Goal: Leave review/rating

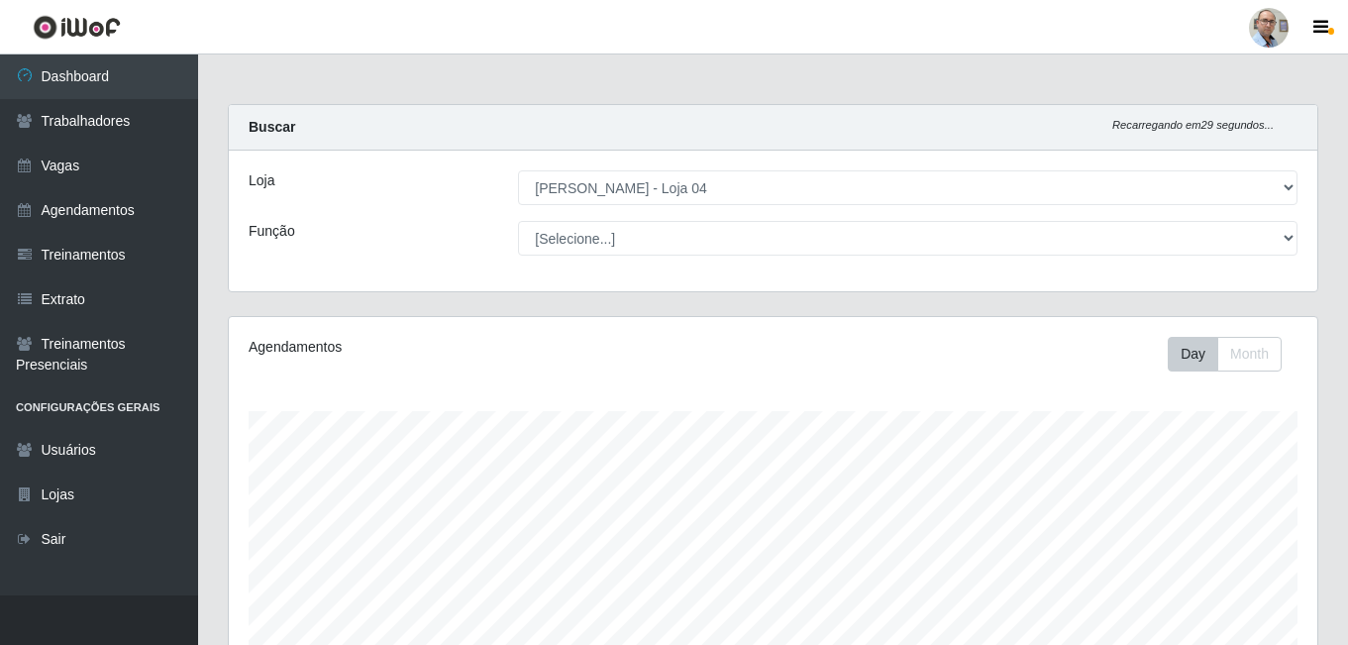
select select "251"
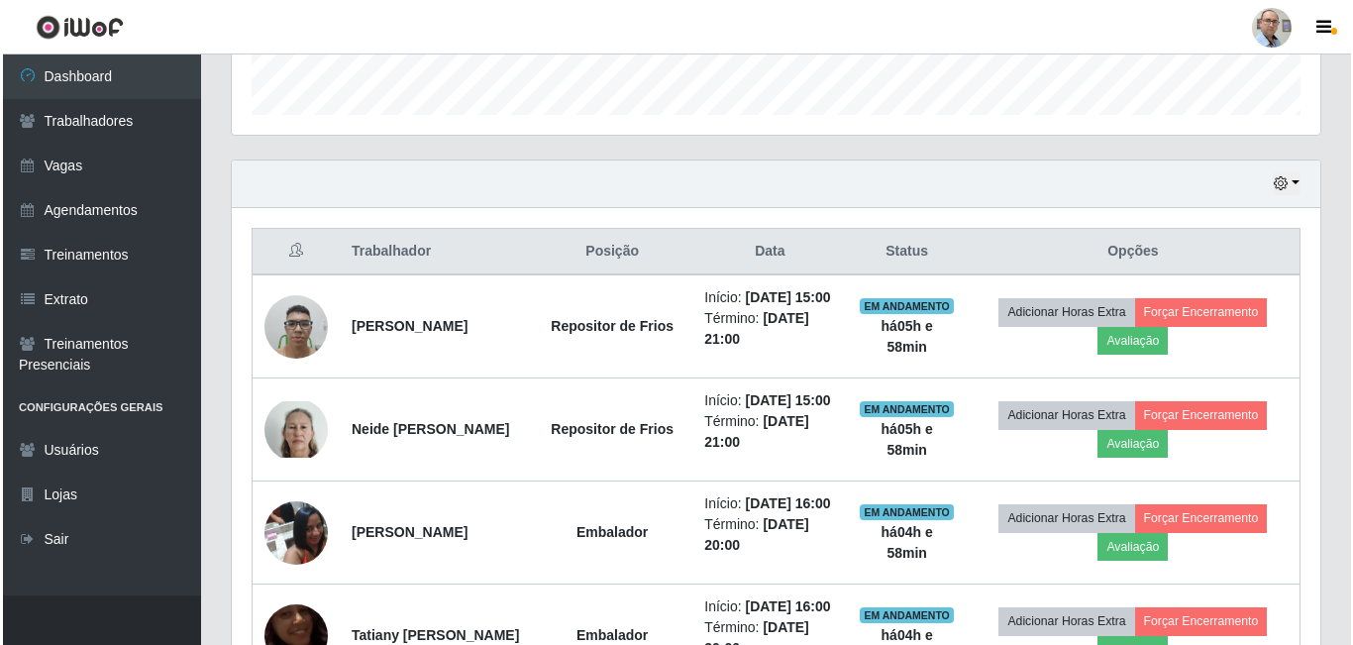
scroll to position [594, 0]
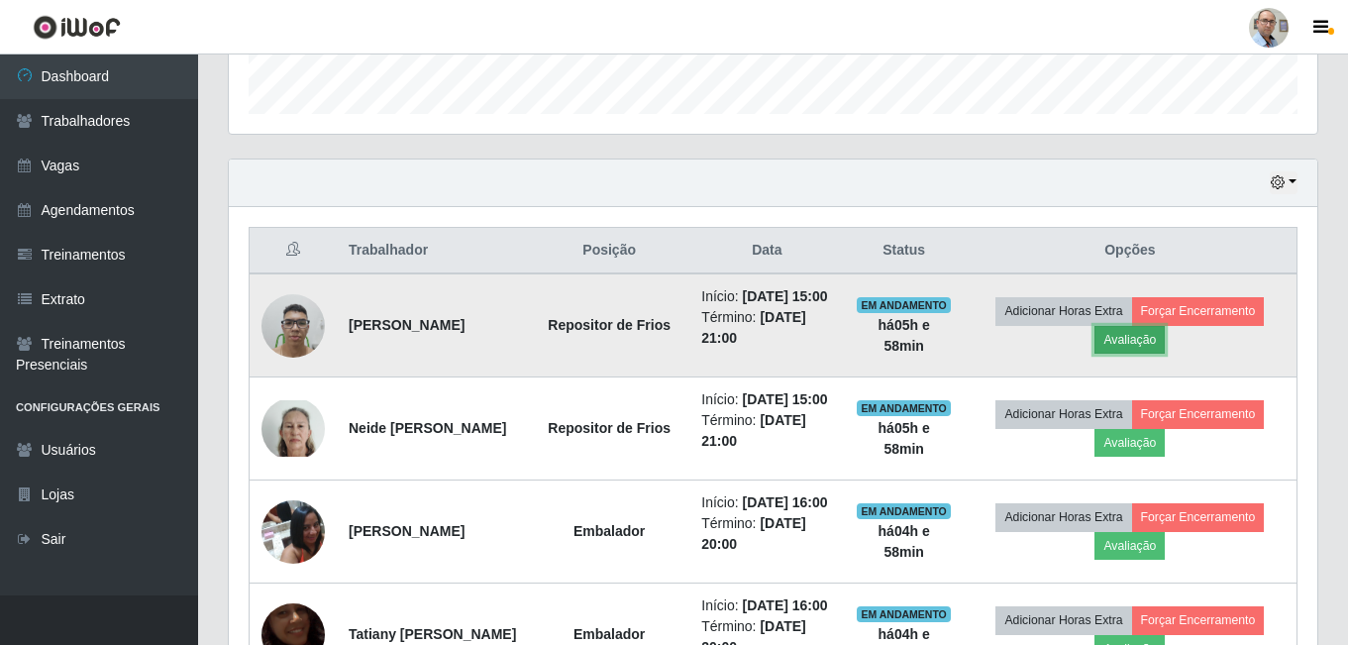
click at [1159, 351] on button "Avaliação" at bounding box center [1129, 340] width 70 height 28
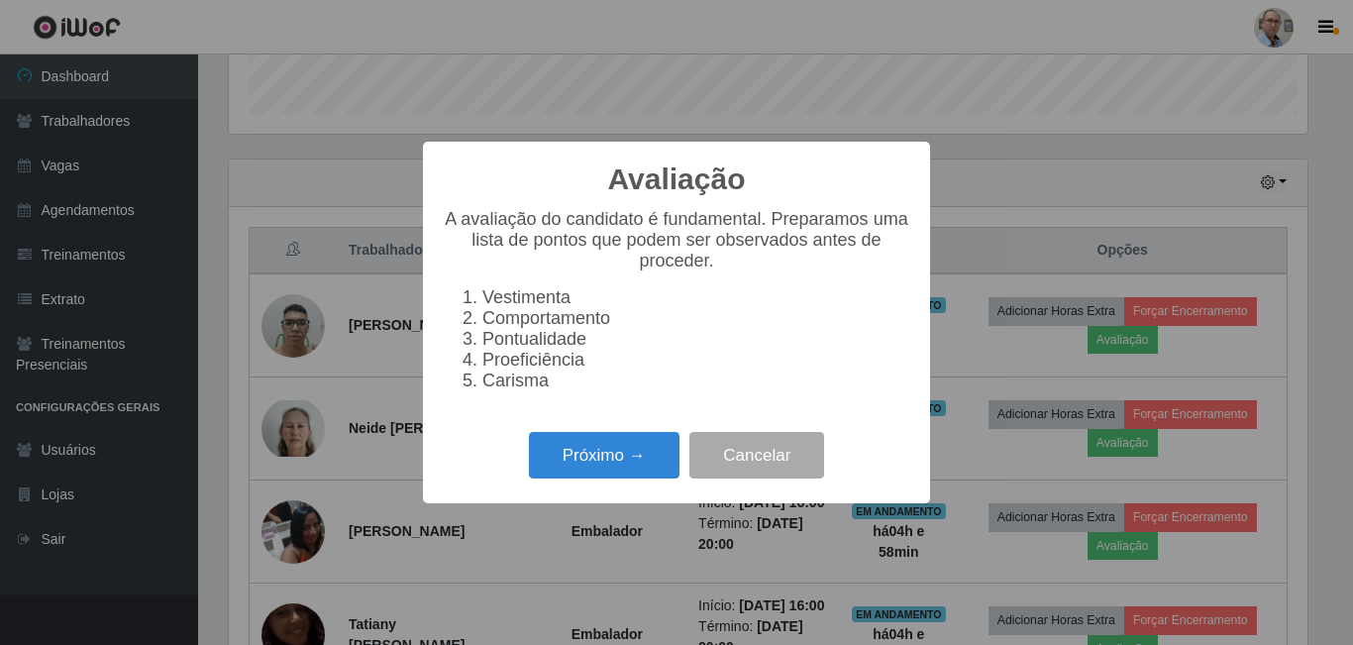
scroll to position [411, 1078]
click at [616, 474] on button "Próximo →" at bounding box center [604, 455] width 151 height 47
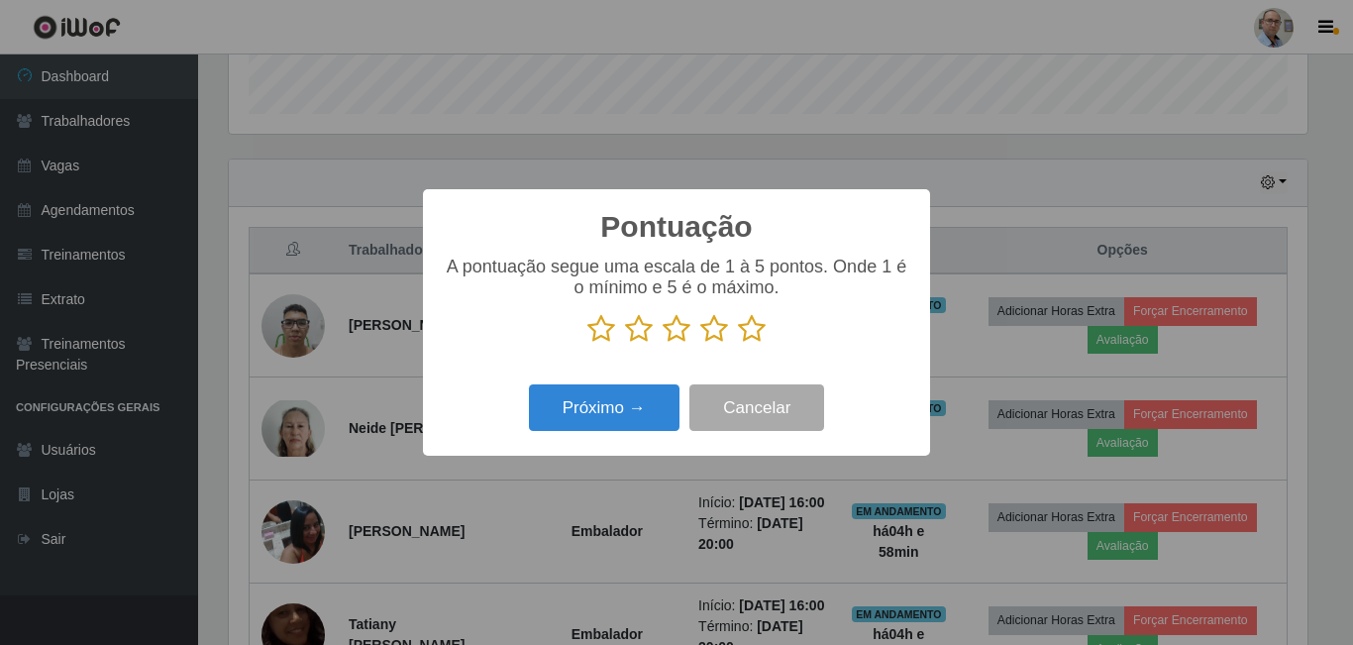
click at [753, 331] on icon at bounding box center [752, 329] width 28 height 30
click at [738, 344] on input "radio" at bounding box center [738, 344] width 0 height 0
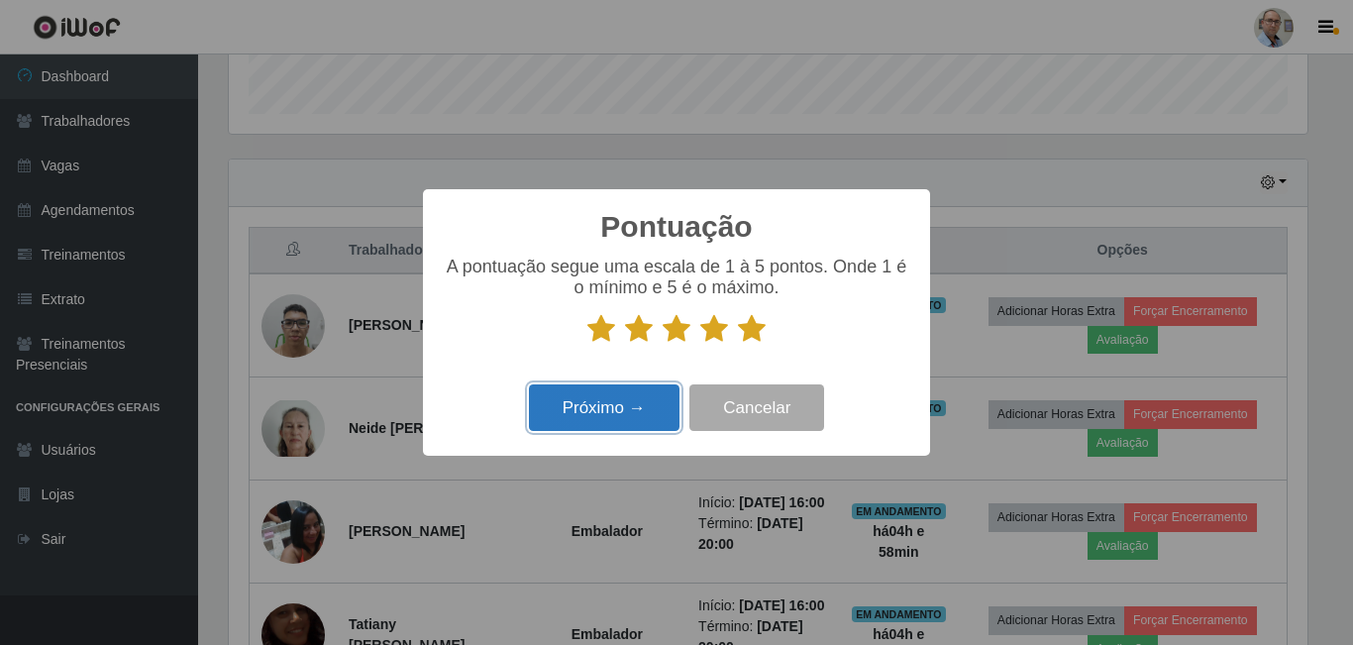
click at [589, 413] on button "Próximo →" at bounding box center [604, 407] width 151 height 47
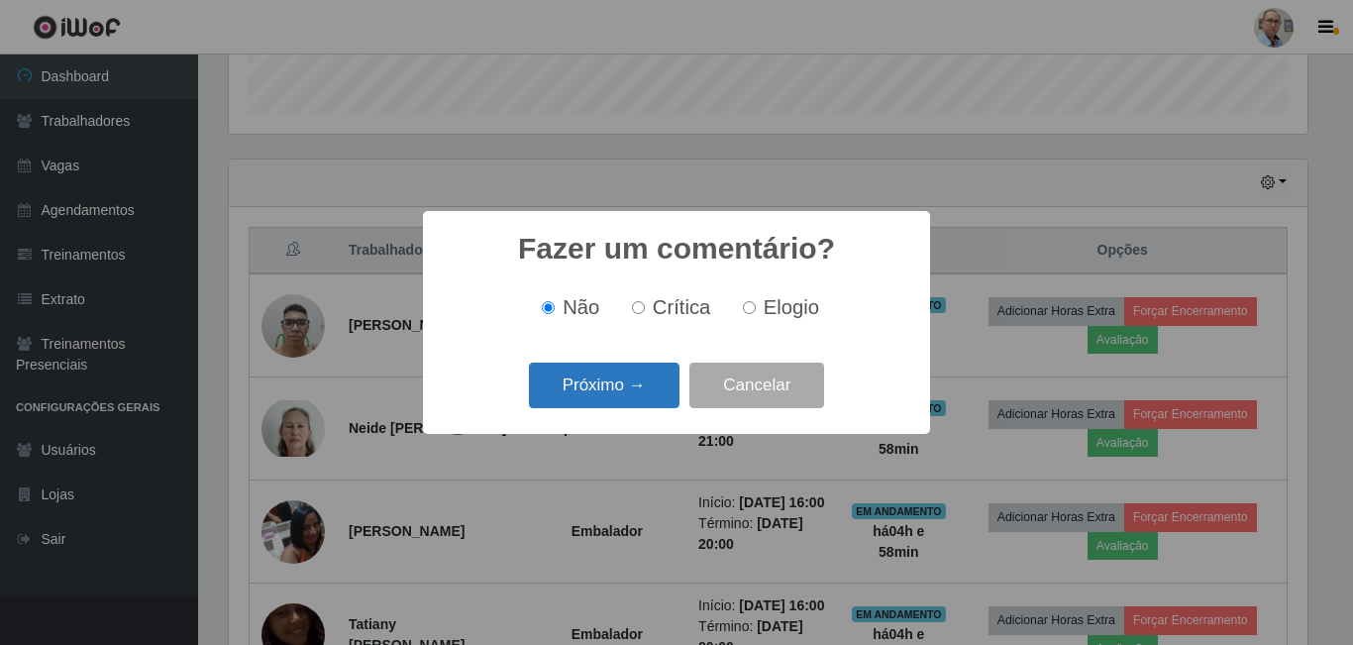
click at [622, 395] on button "Próximo →" at bounding box center [604, 385] width 151 height 47
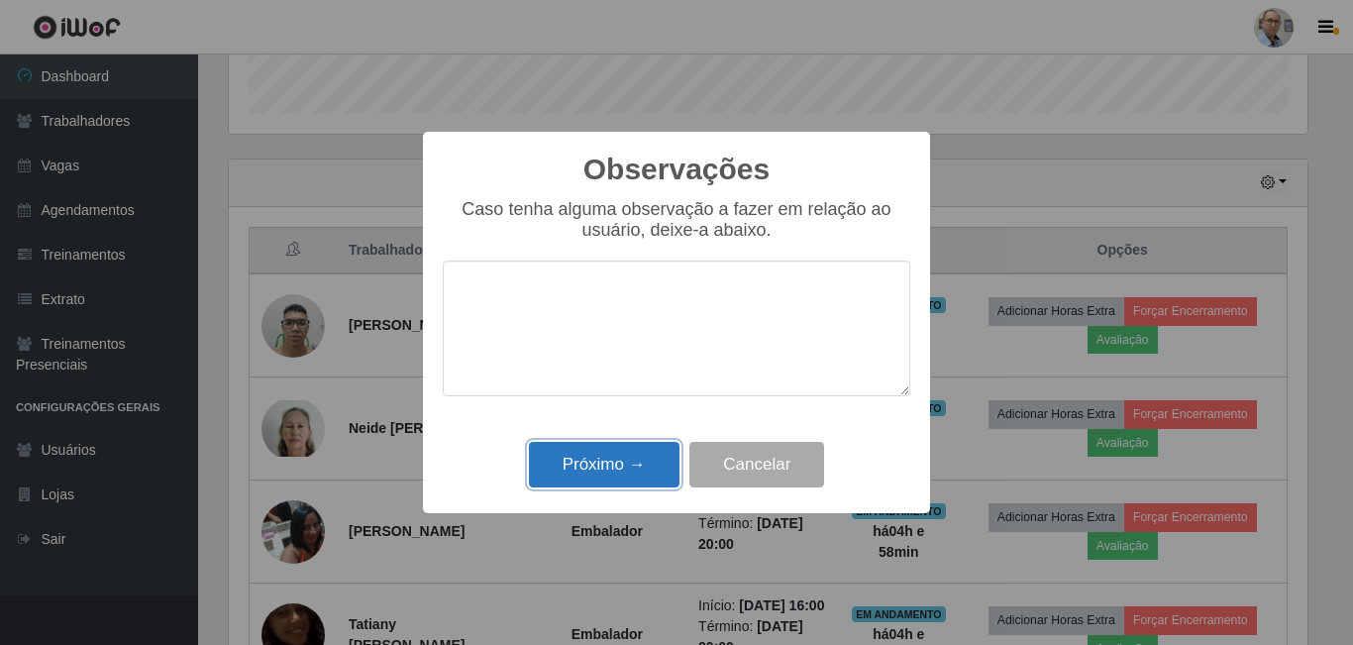
click at [543, 482] on button "Próximo →" at bounding box center [604, 465] width 151 height 47
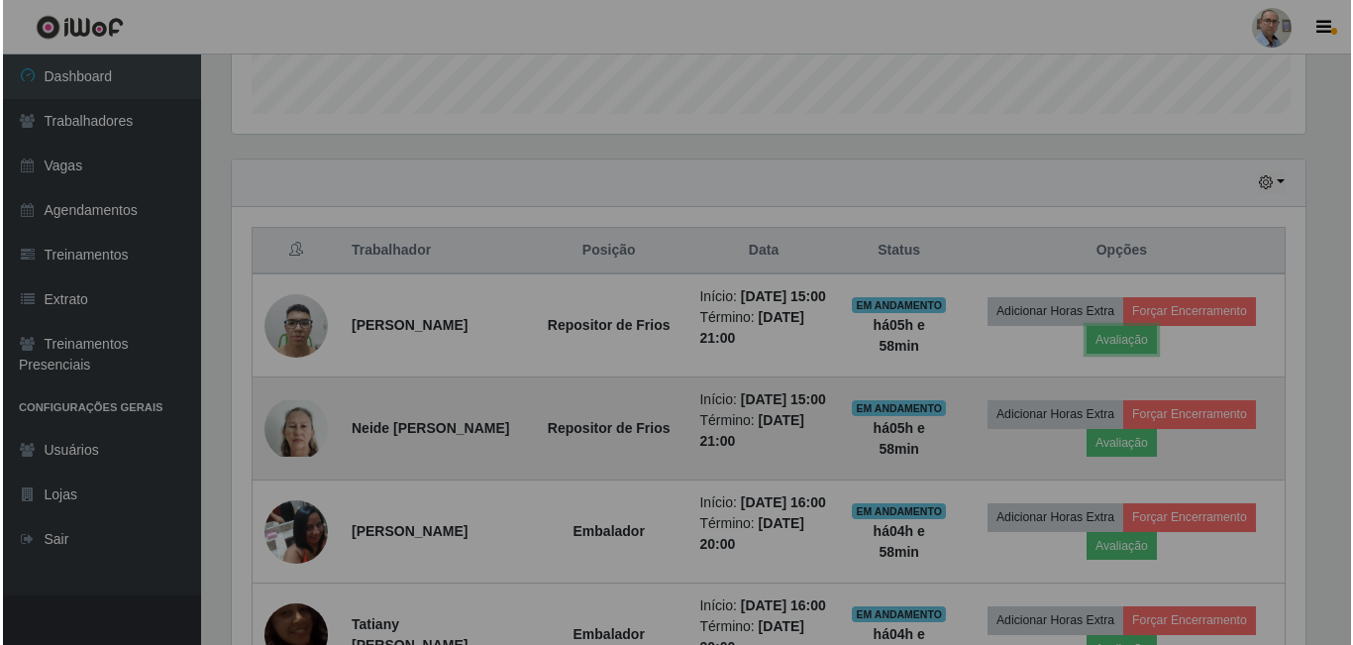
scroll to position [411, 1088]
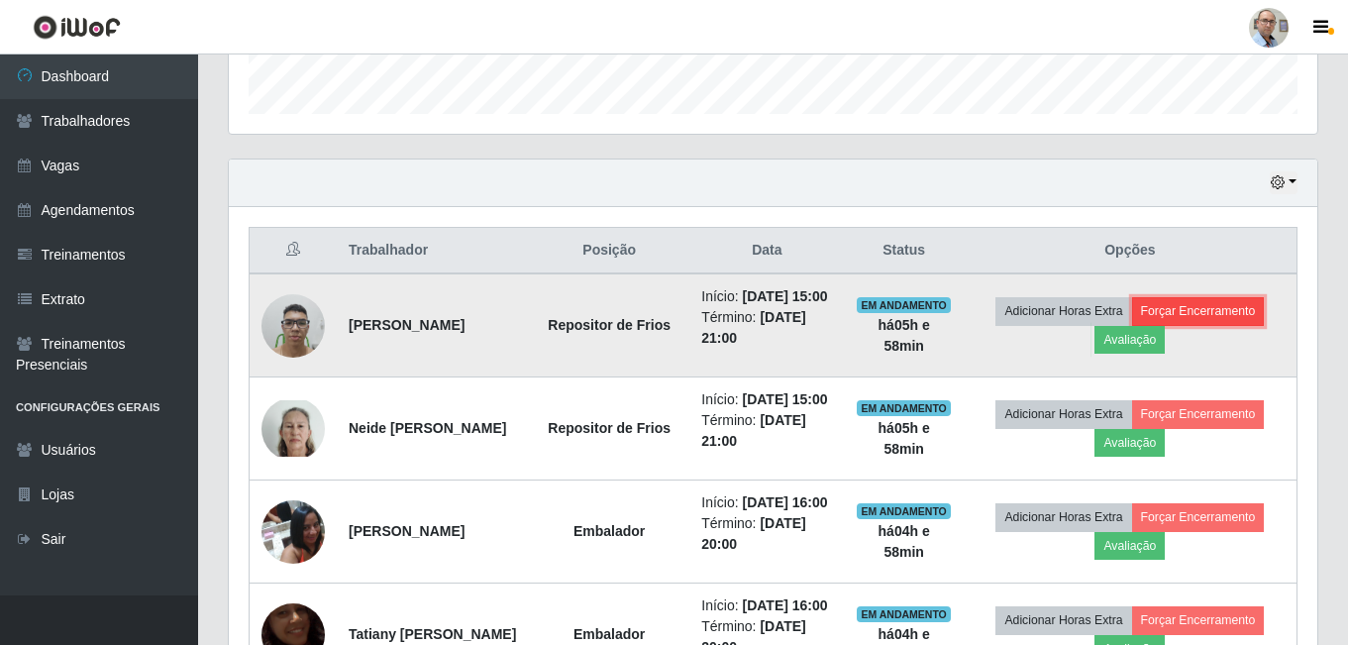
click at [1262, 316] on button "Forçar Encerramento" at bounding box center [1198, 311] width 133 height 28
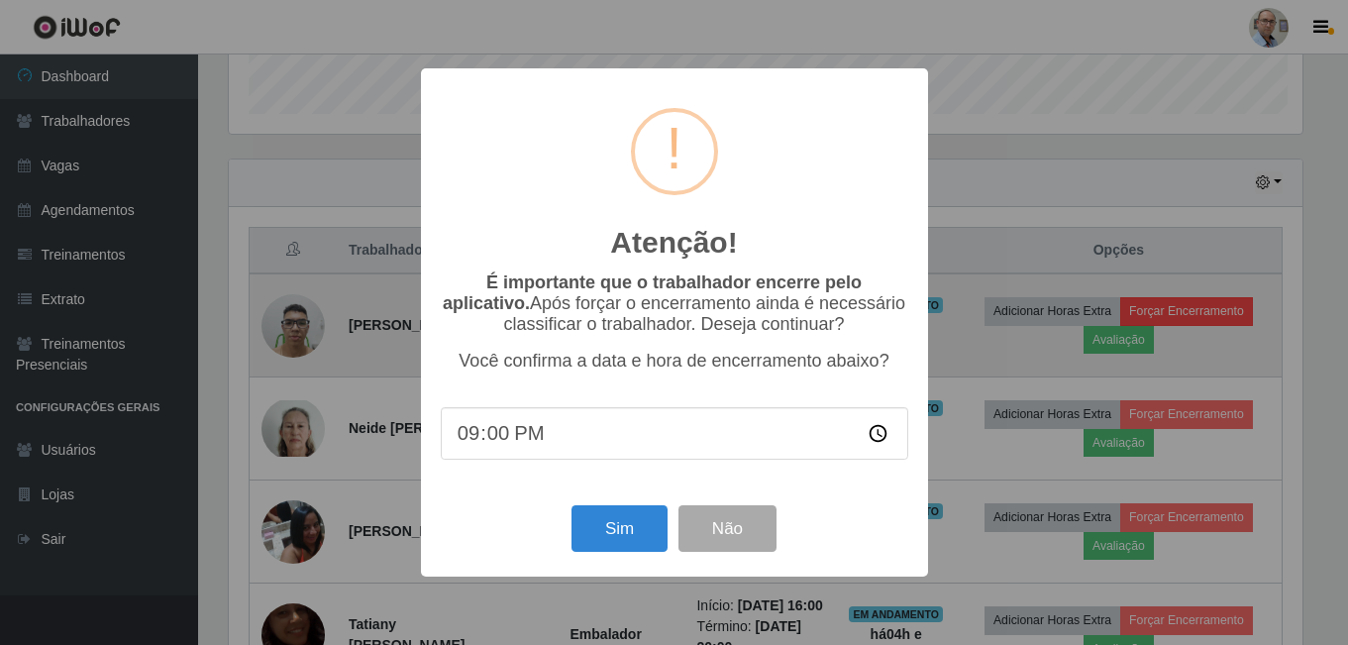
scroll to position [411, 1078]
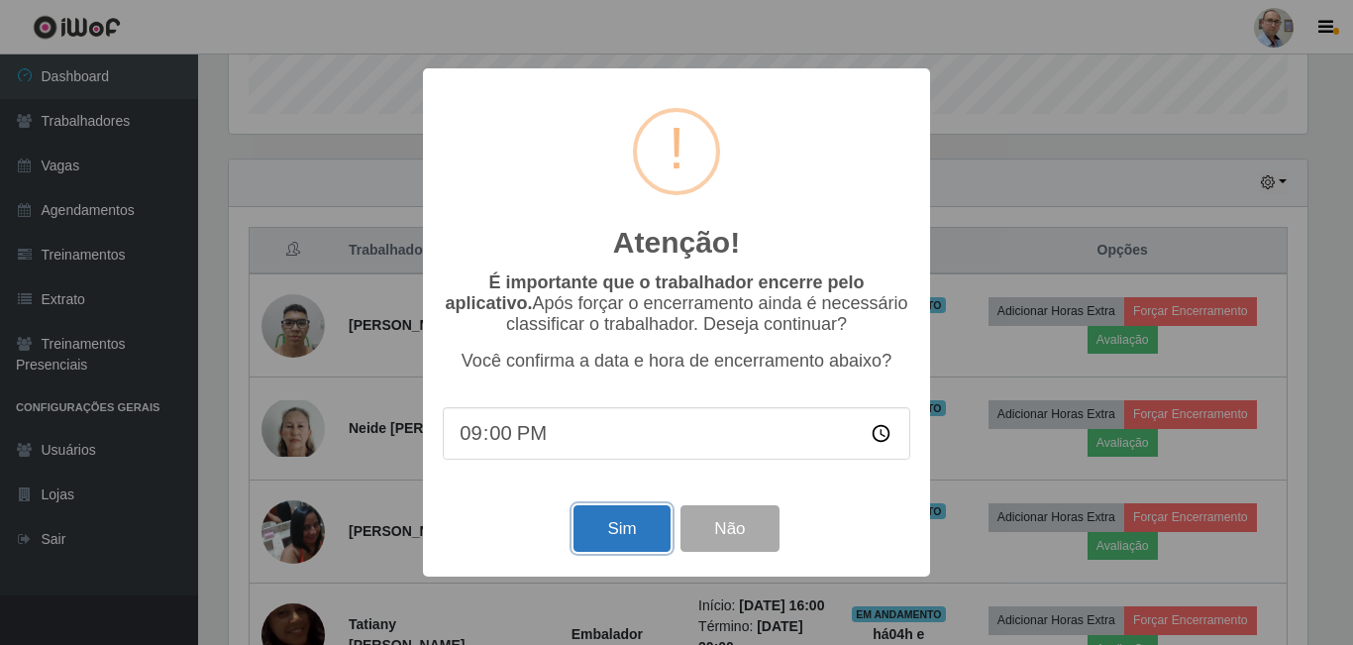
click at [618, 525] on button "Sim" at bounding box center [621, 528] width 96 height 47
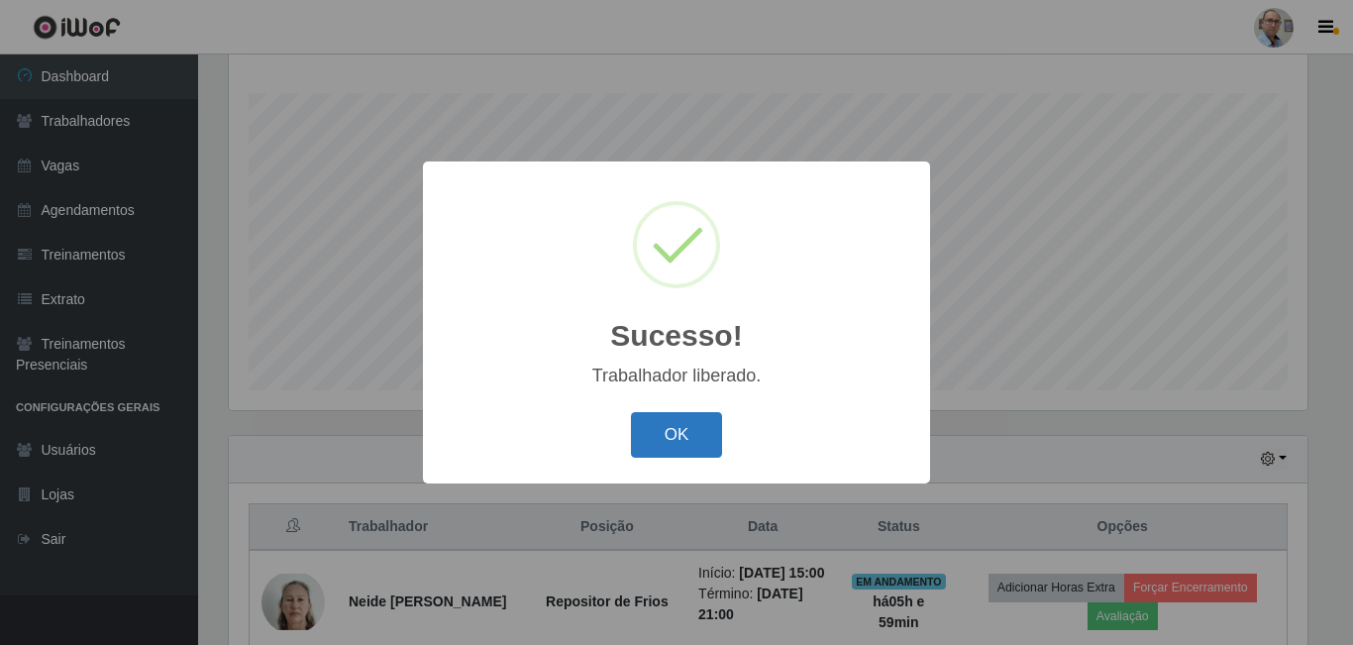
click at [666, 424] on button "OK" at bounding box center [677, 435] width 92 height 47
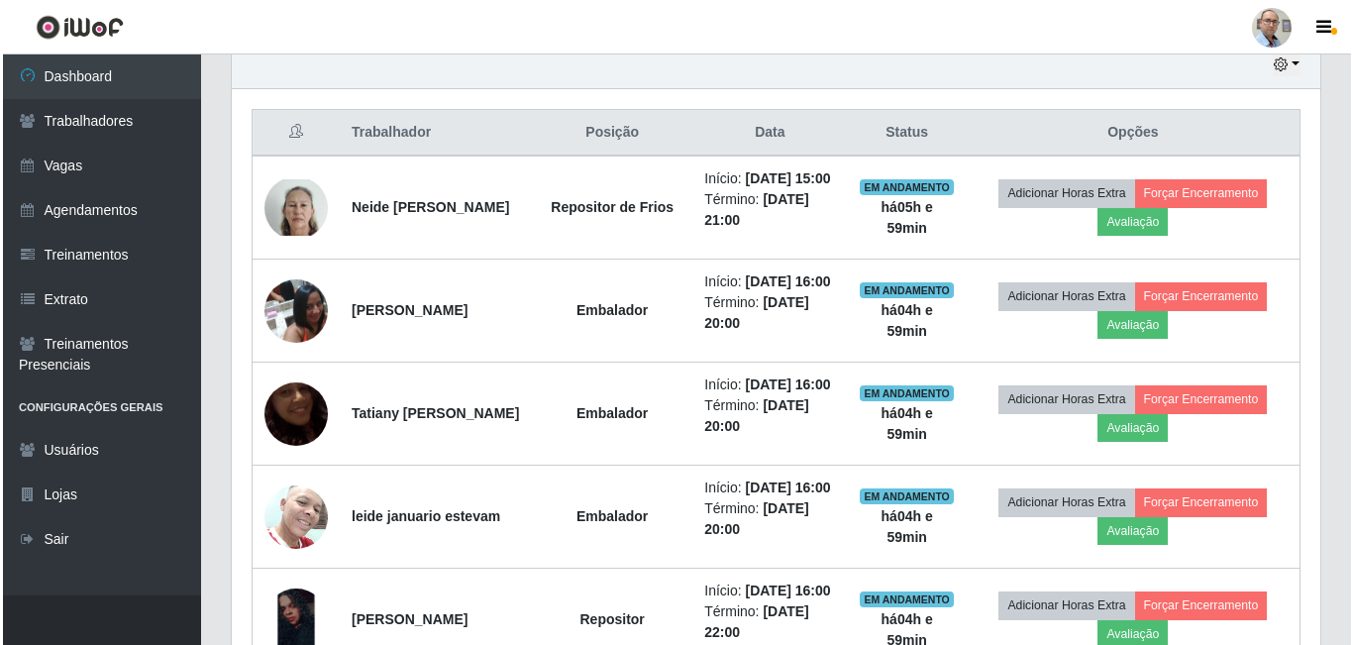
scroll to position [714, 0]
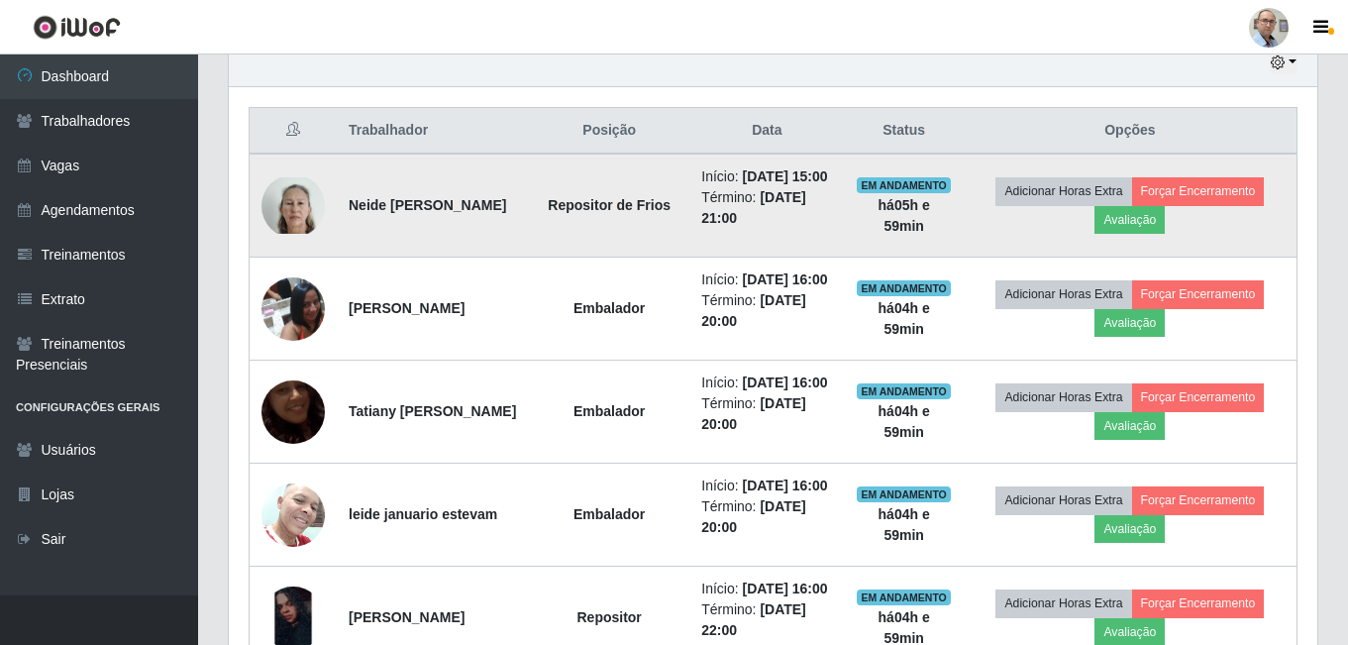
click at [306, 214] on img at bounding box center [292, 205] width 63 height 56
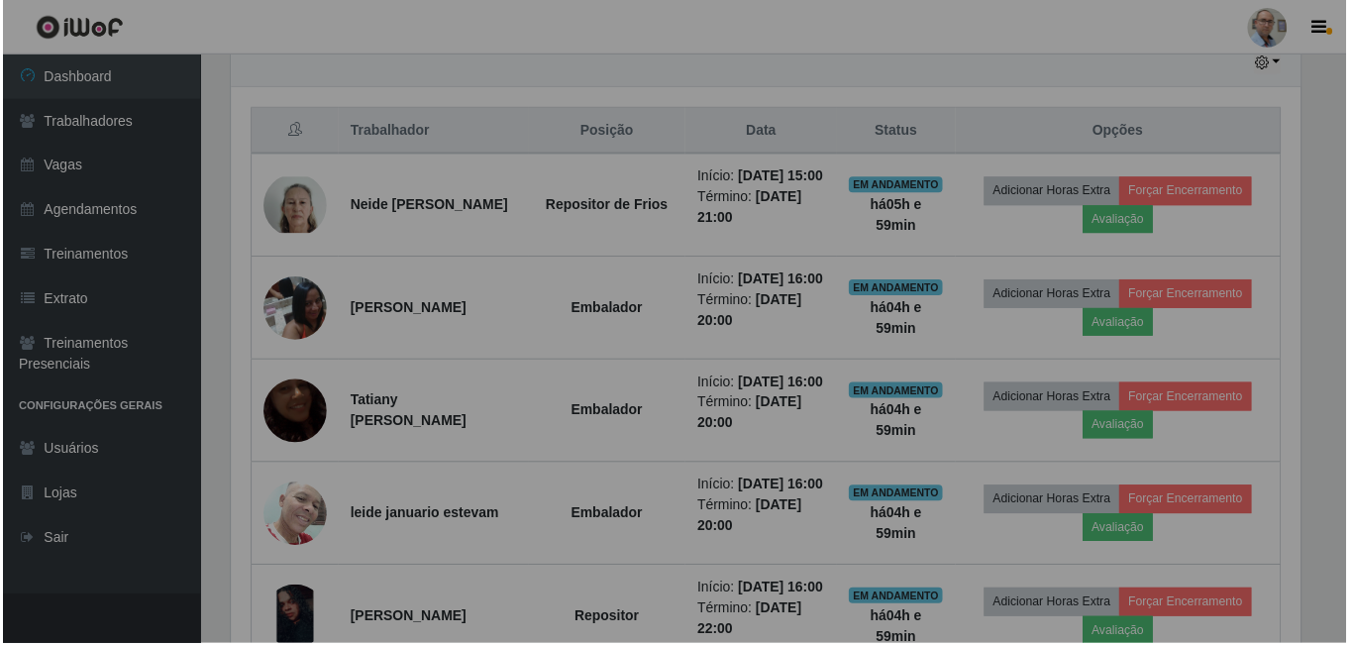
scroll to position [411, 1088]
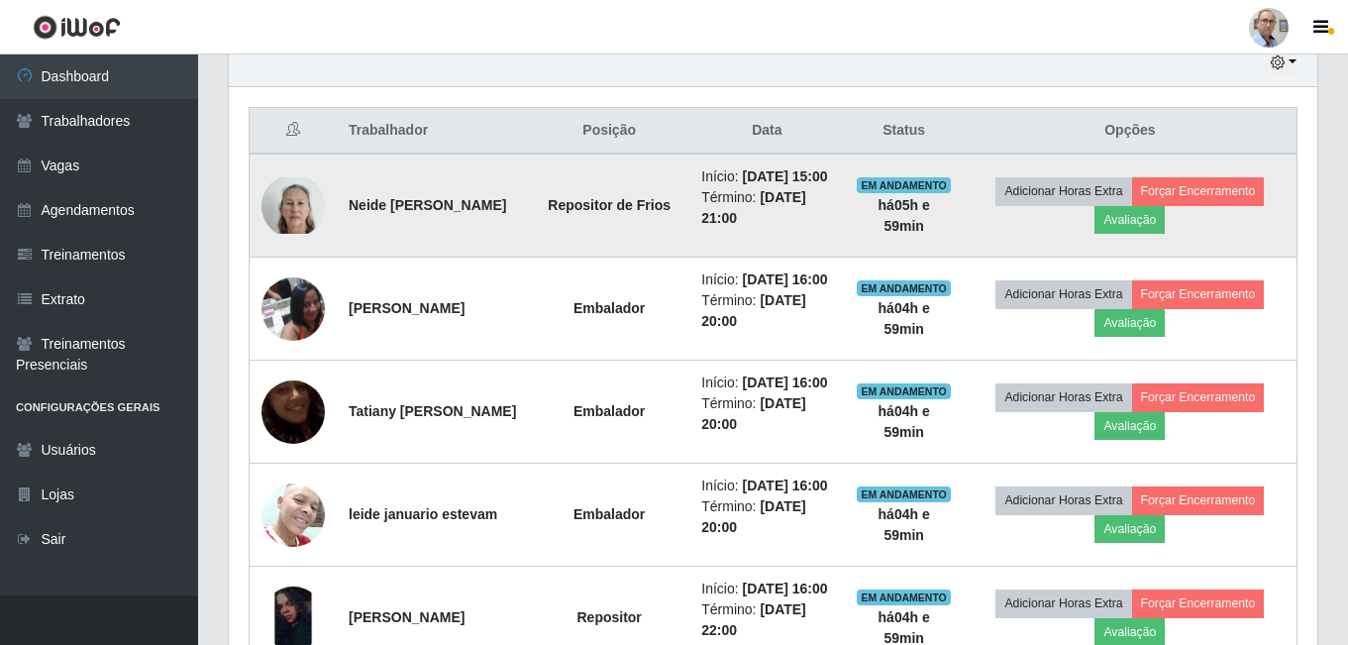
click at [290, 216] on img at bounding box center [292, 205] width 63 height 56
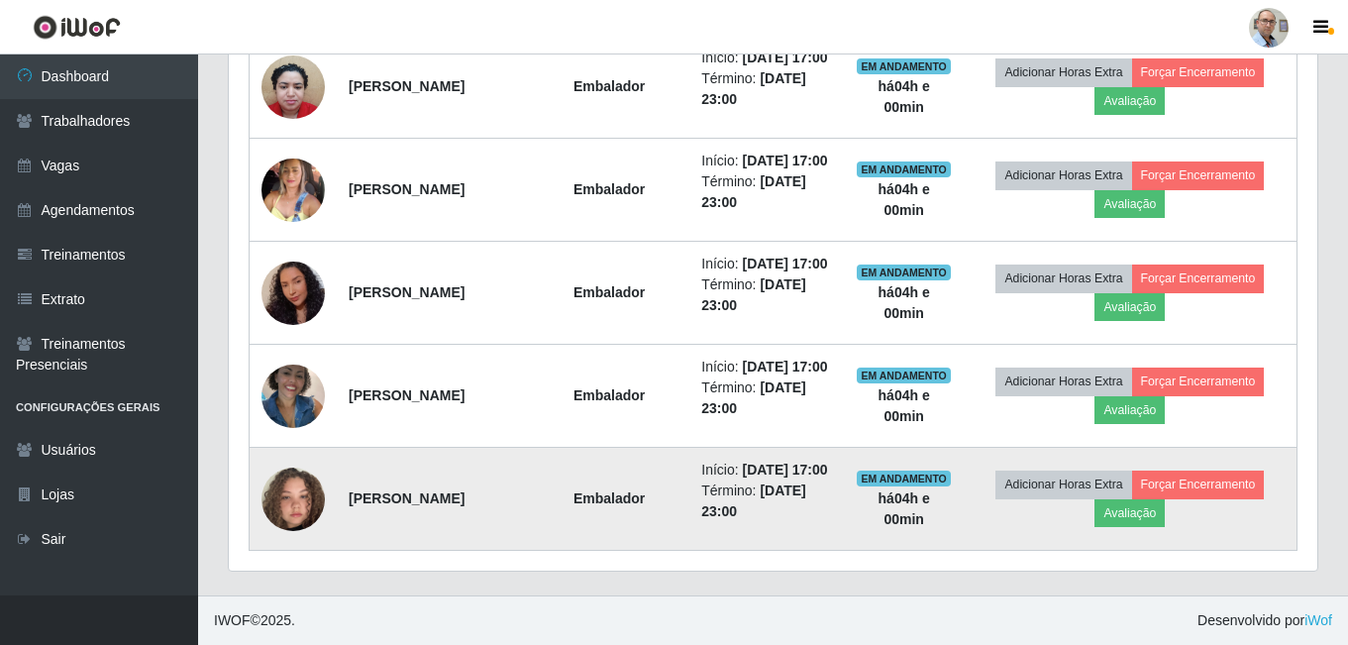
scroll to position [2695, 0]
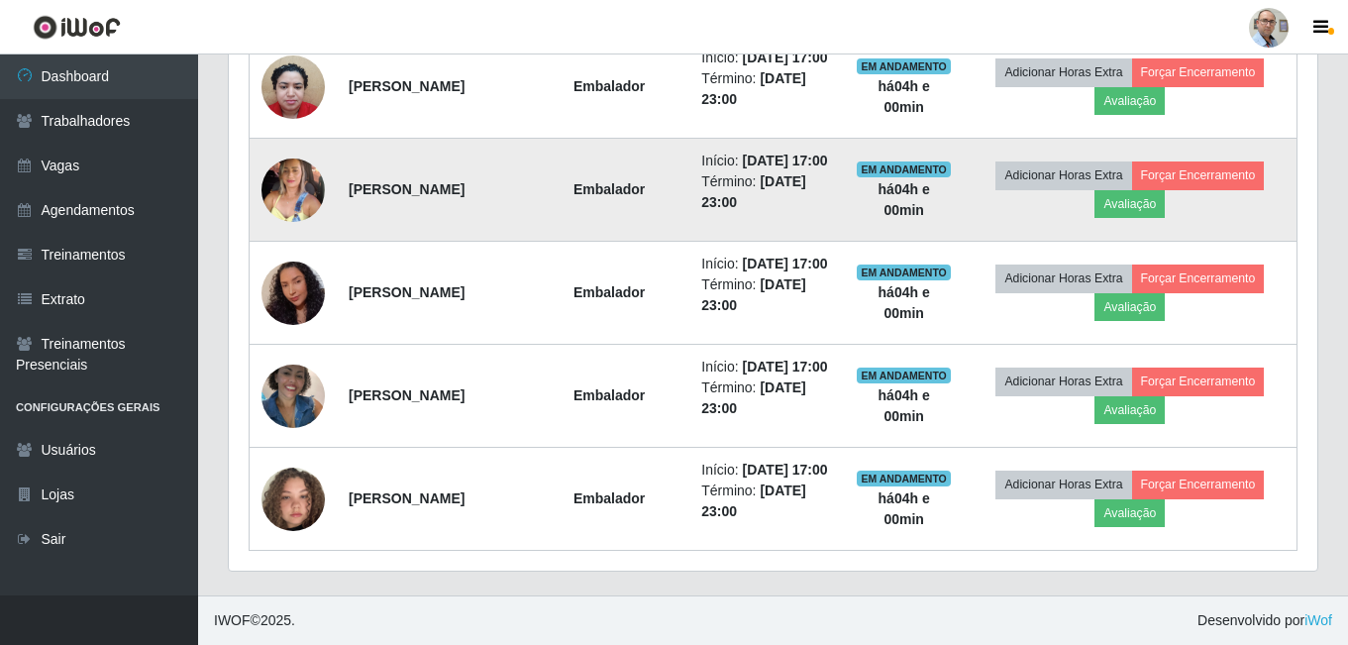
click at [286, 201] on img at bounding box center [292, 190] width 63 height 85
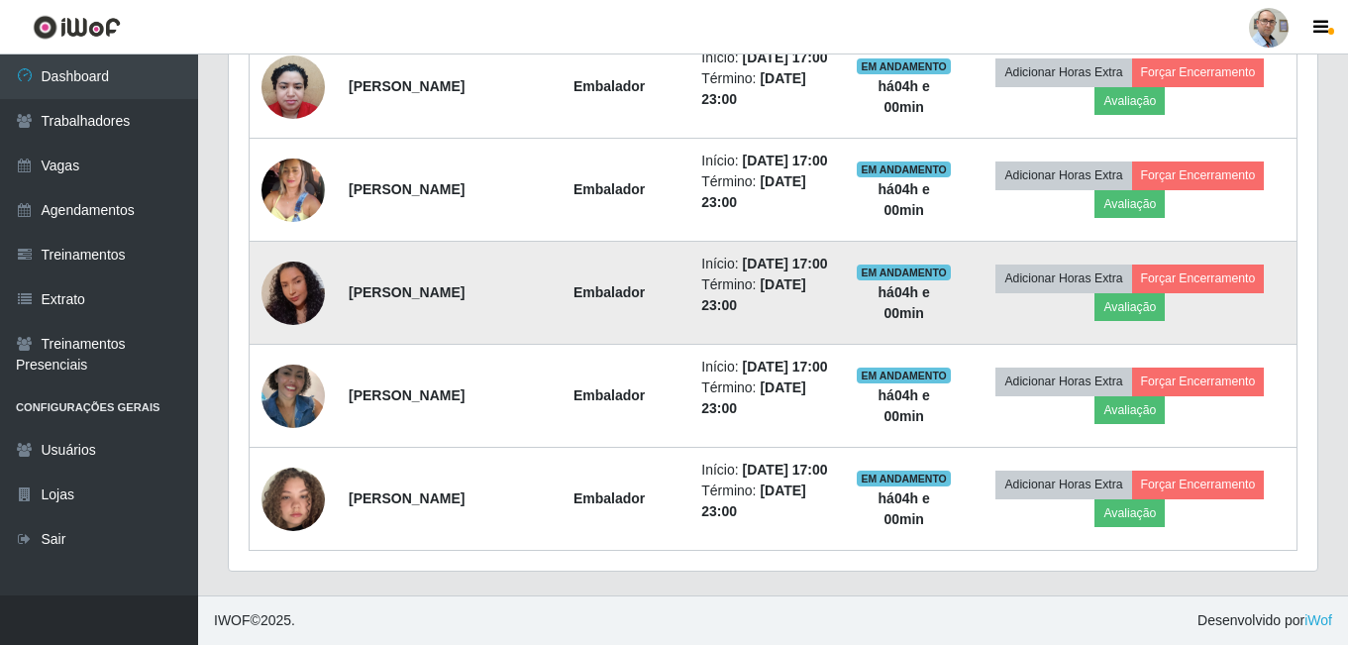
scroll to position [2794, 0]
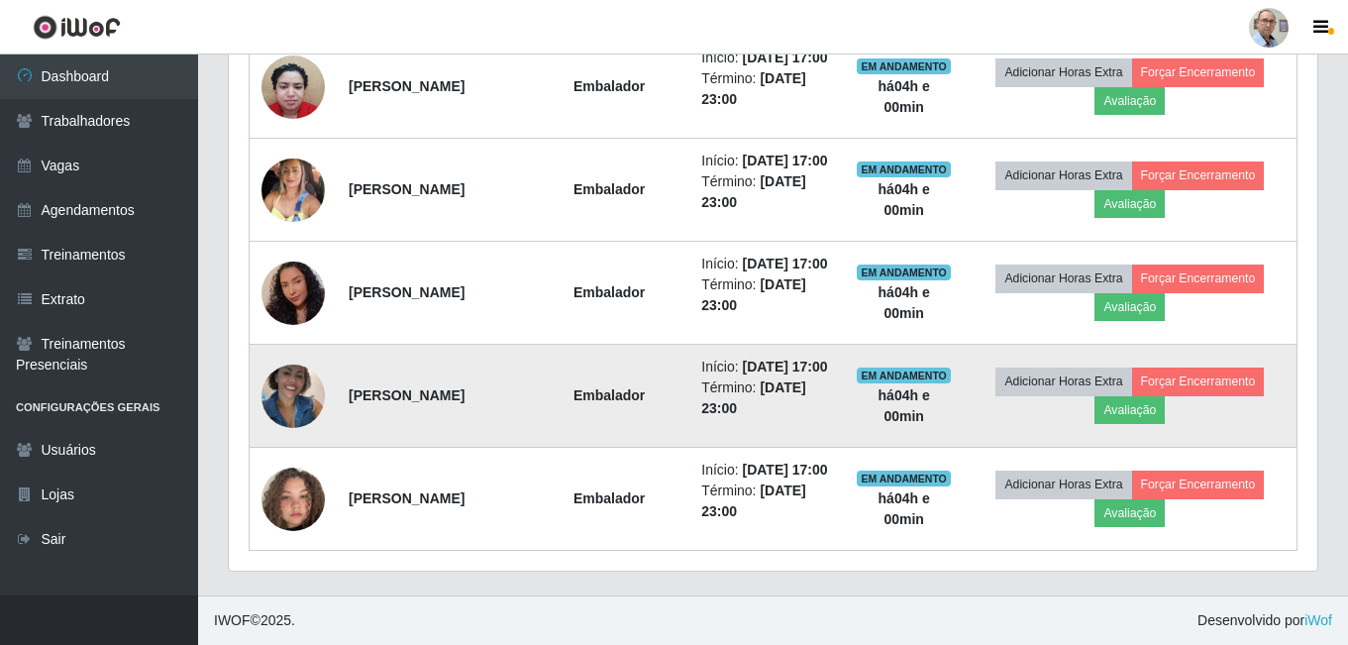
click at [307, 355] on img at bounding box center [292, 396] width 63 height 84
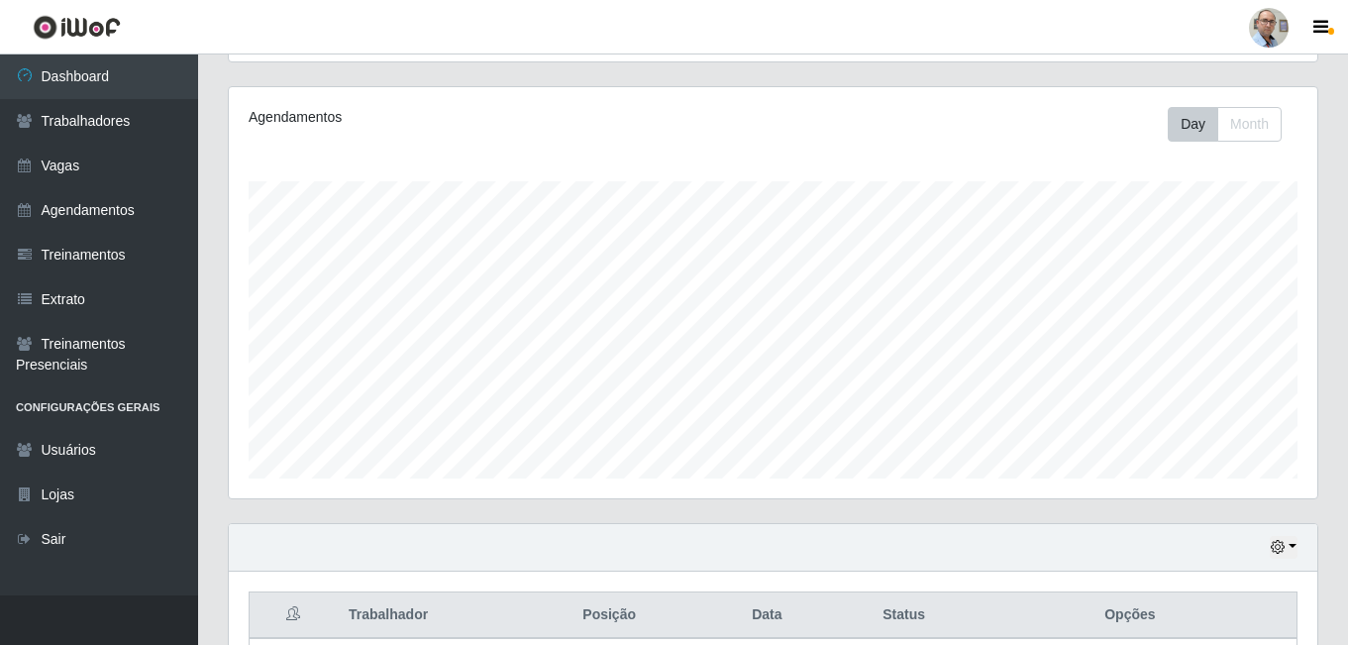
scroll to position [219, 0]
